Goal: Task Accomplishment & Management: Complete application form

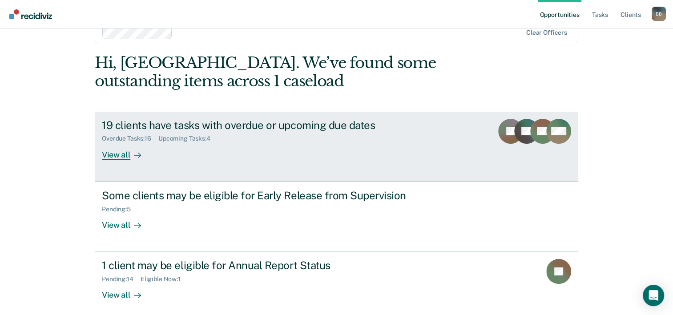
scroll to position [27, 0]
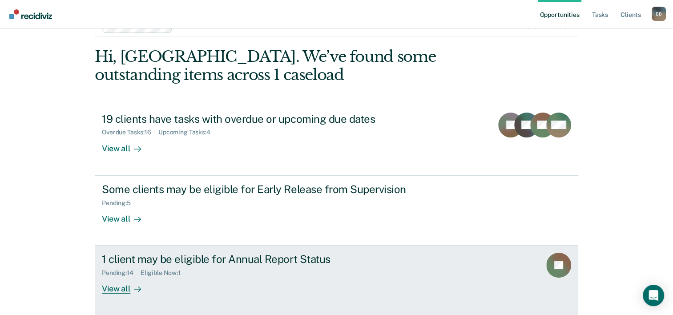
click at [213, 266] on div "Pending : 14 Eligible Now : 1" at bounding box center [258, 271] width 312 height 11
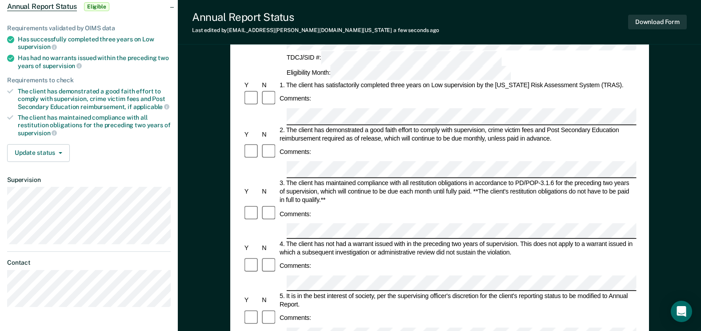
scroll to position [89, 0]
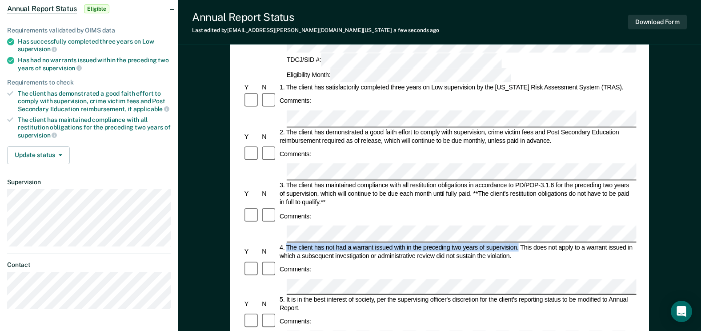
drag, startPoint x: 286, startPoint y: 182, endPoint x: 519, endPoint y: 181, distance: 233.1
click at [519, 243] on div "4. The client has not had a warrant issued with in the preceding two years of s…" at bounding box center [457, 251] width 358 height 17
copy div "The client has not had a warrant issued with in the preceding two years of supe…"
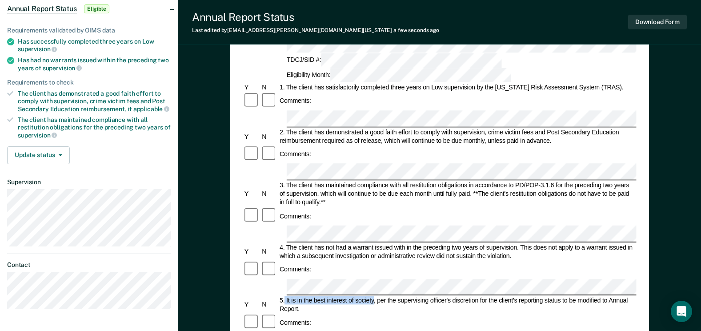
drag, startPoint x: 285, startPoint y: 224, endPoint x: 374, endPoint y: 225, distance: 88.5
click at [374, 296] on div "5. It is in the best interest of society, per the supervising officer's discret…" at bounding box center [457, 304] width 358 height 17
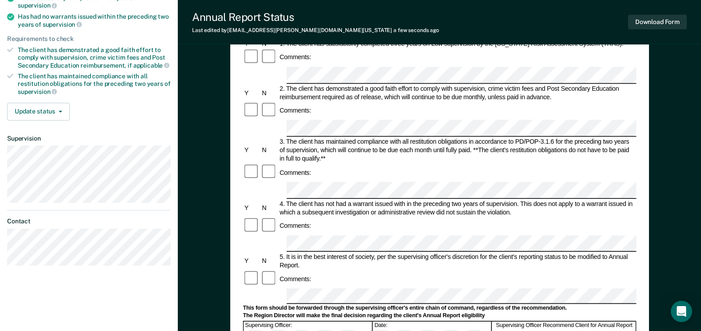
scroll to position [133, 0]
click at [651, 20] on button "Download Form" at bounding box center [657, 22] width 59 height 15
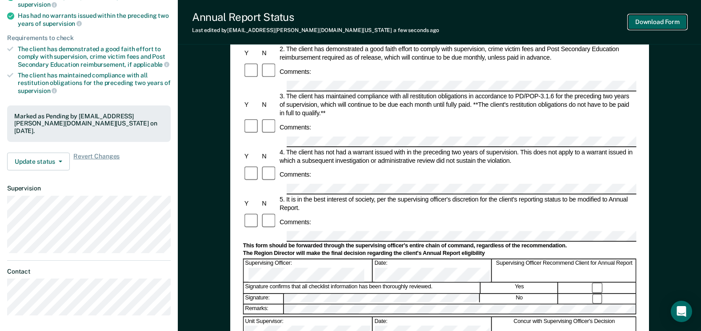
click at [673, 21] on button "Download Form" at bounding box center [657, 22] width 59 height 15
click at [671, 21] on button "Download Form" at bounding box center [657, 22] width 59 height 15
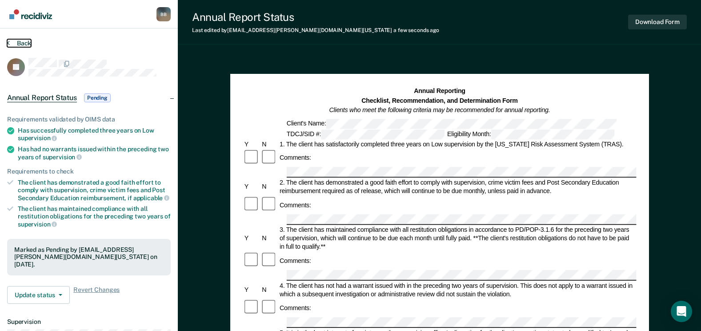
click at [24, 40] on button "Back" at bounding box center [19, 43] width 24 height 8
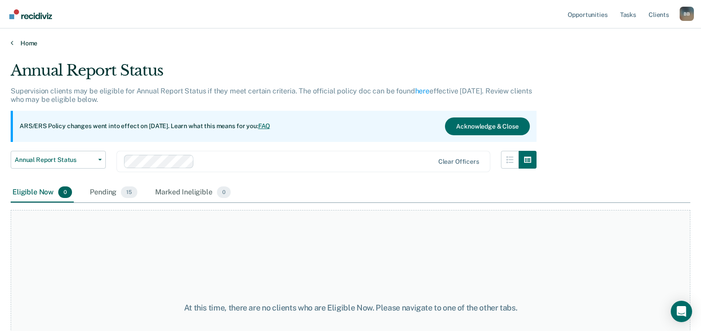
click at [32, 43] on link "Home" at bounding box center [351, 43] width 680 height 8
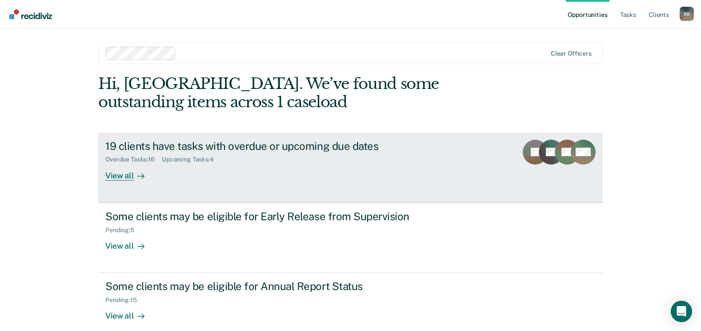
click at [205, 144] on div "19 clients have tasks with overdue or upcoming due dates" at bounding box center [261, 146] width 312 height 13
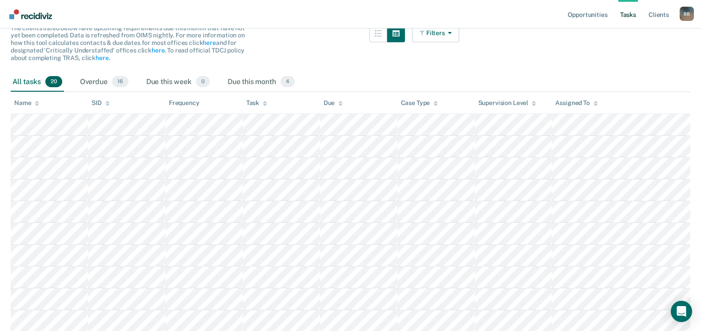
scroll to position [82, 0]
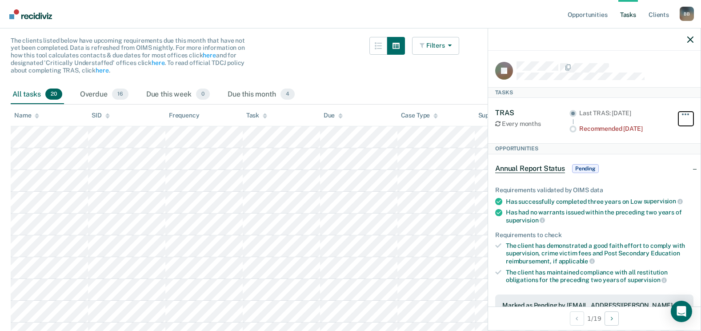
click at [679, 113] on span "button" at bounding box center [689, 114] width 2 height 2
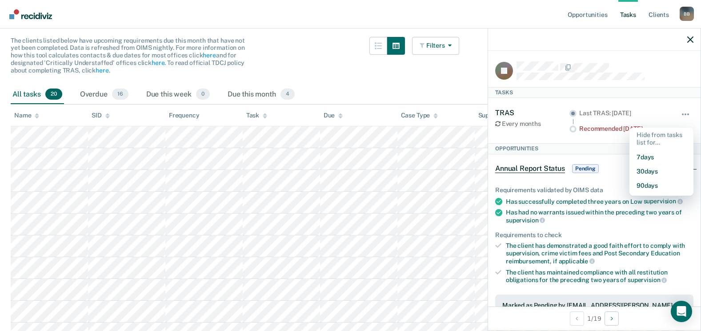
click at [504, 111] on div "TRAS" at bounding box center [532, 113] width 74 height 8
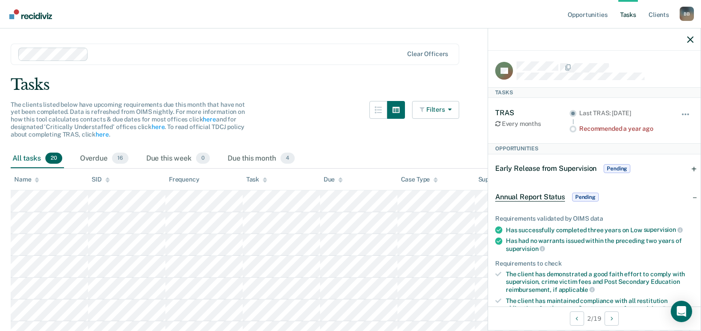
scroll to position [0, 0]
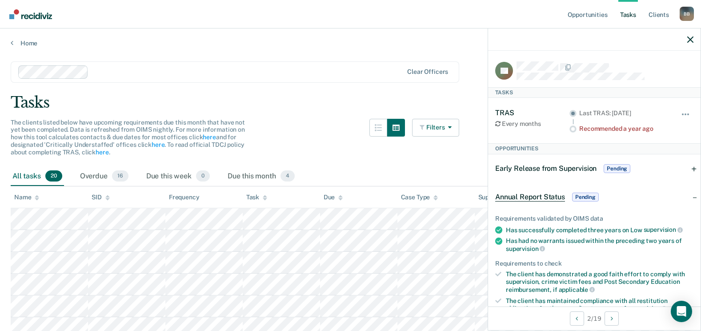
click at [499, 113] on div "TRAS" at bounding box center [532, 113] width 74 height 8
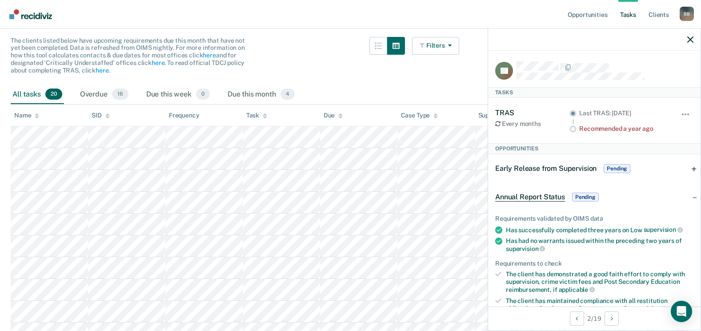
scroll to position [37, 0]
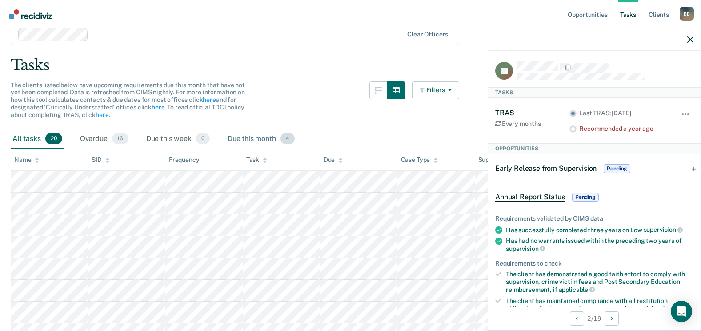
click at [290, 139] on span "4" at bounding box center [288, 139] width 14 height 12
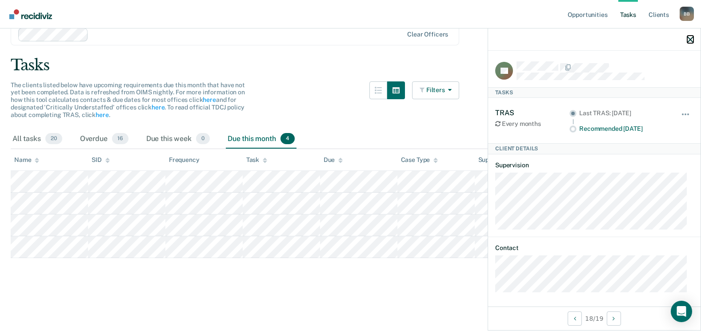
click at [679, 39] on icon "button" at bounding box center [691, 39] width 6 height 6
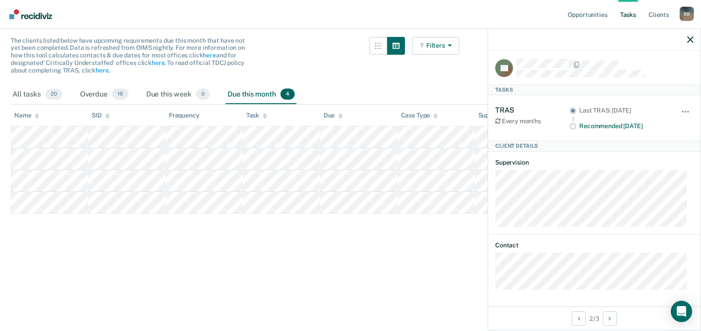
scroll to position [0, 0]
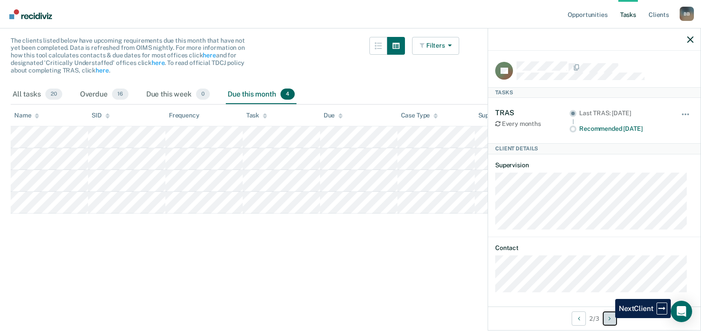
click at [609, 314] on button "Next Client" at bounding box center [610, 318] width 14 height 14
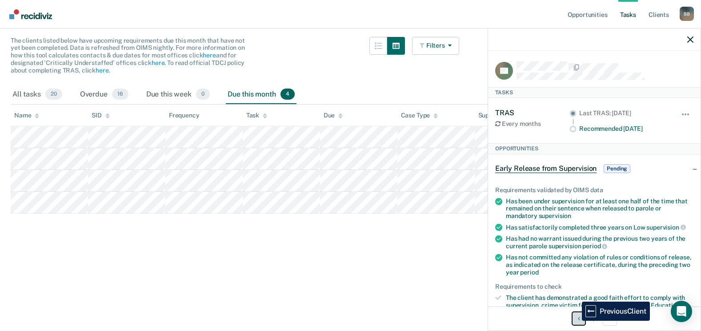
click at [576, 314] on button "Previous Client" at bounding box center [579, 318] width 14 height 14
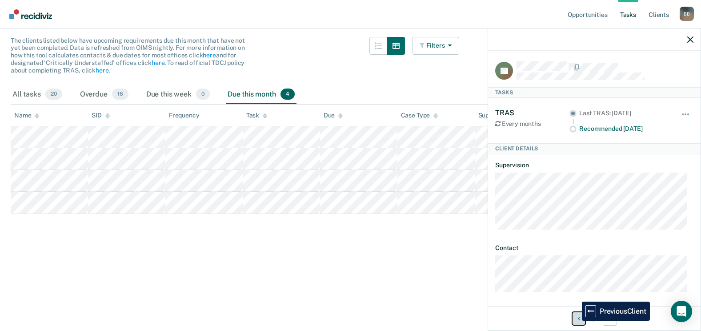
click at [576, 314] on button "Previous Client" at bounding box center [579, 318] width 14 height 14
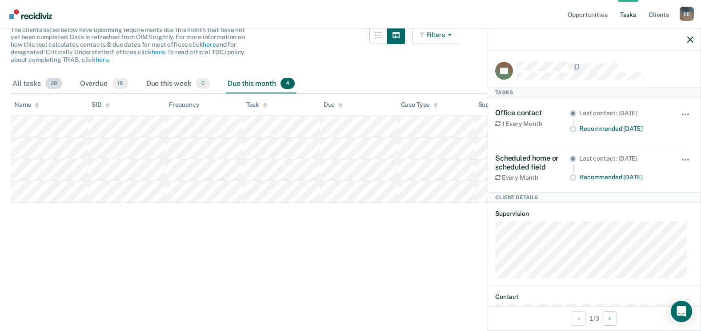
click at [34, 85] on div "All tasks 20" at bounding box center [37, 84] width 53 height 20
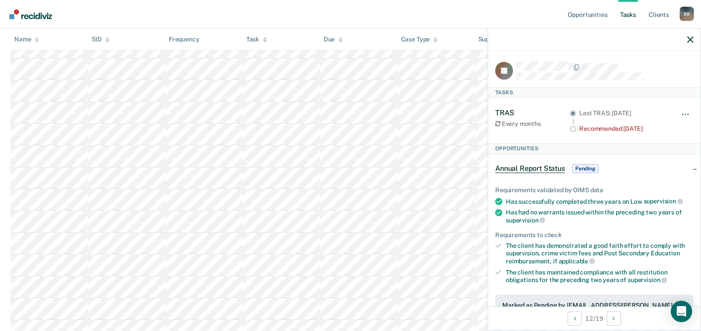
scroll to position [171, 0]
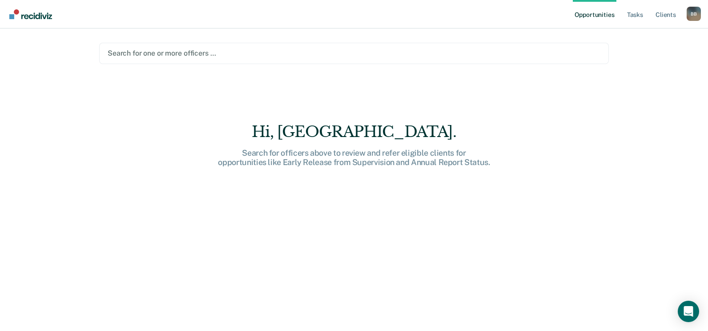
click at [29, 18] on img "Go to Recidiviz Home" at bounding box center [30, 14] width 43 height 10
